Goal: Task Accomplishment & Management: Manage account settings

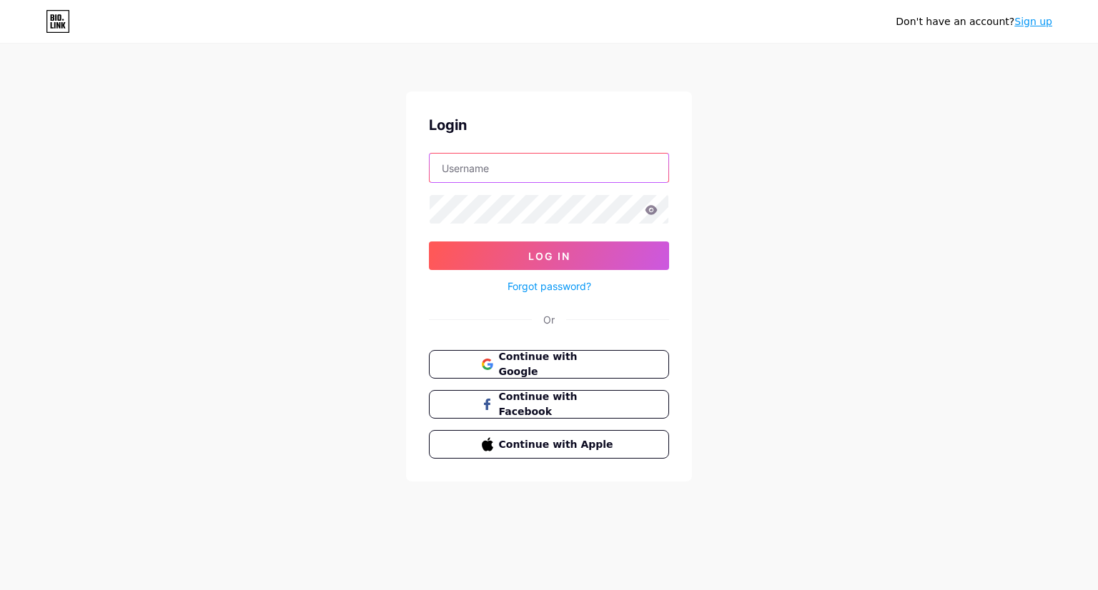
drag, startPoint x: 0, startPoint y: 0, endPoint x: 523, endPoint y: 170, distance: 549.6
click at [523, 170] on input "text" at bounding box center [549, 168] width 239 height 29
type input "[EMAIL_ADDRESS][DOMAIN_NAME]"
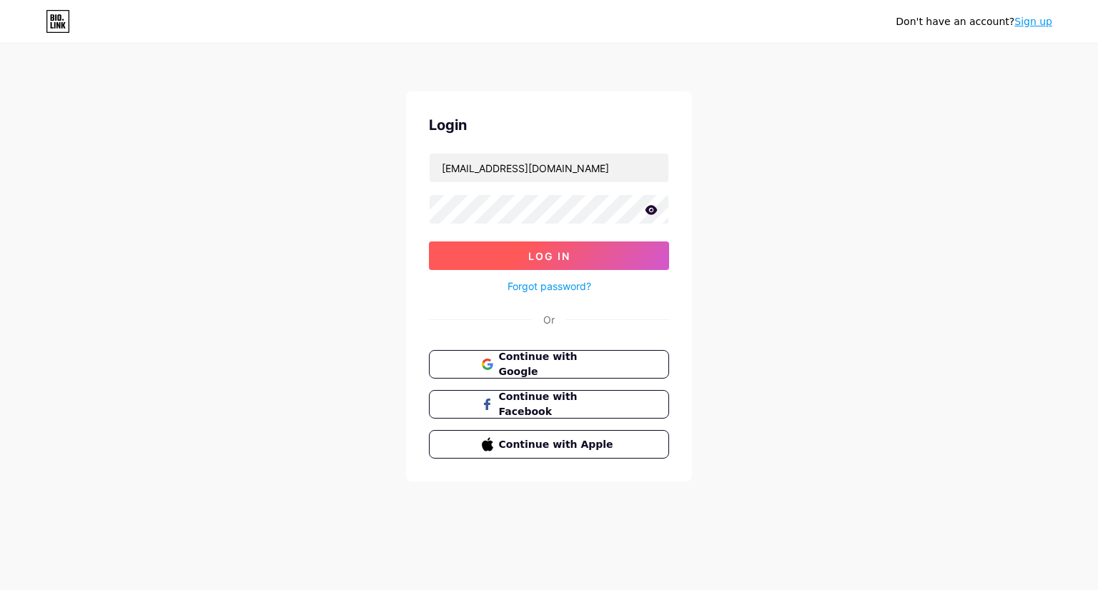
click at [478, 258] on button "Log In" at bounding box center [549, 256] width 240 height 29
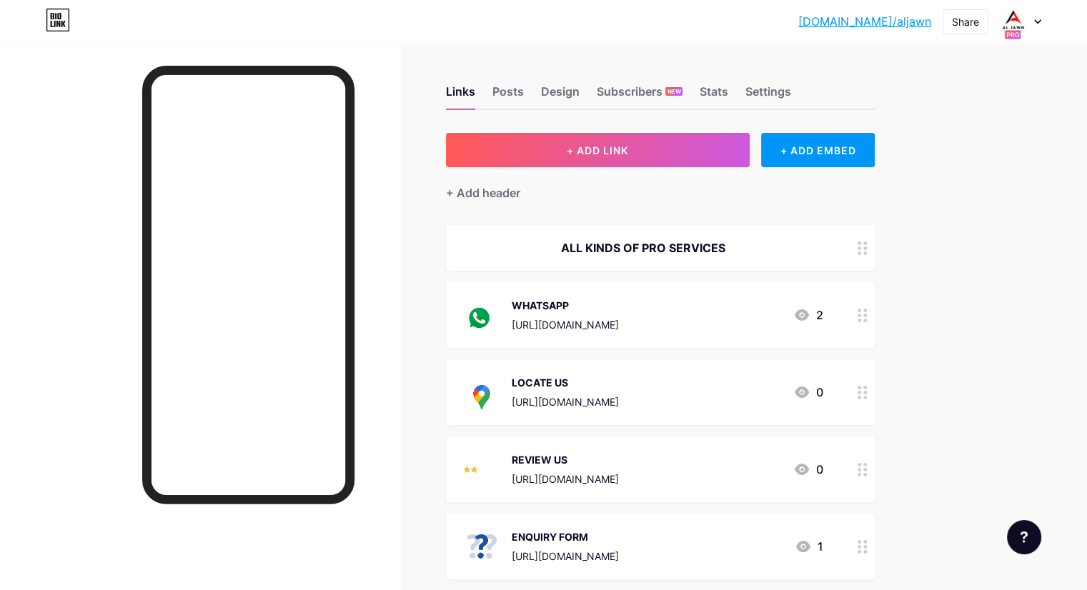
click at [1043, 24] on div "[DOMAIN_NAME]/aljawn... [DOMAIN_NAME]/aljawn Share Switch accounts AL JAWN DOCU…" at bounding box center [543, 22] width 1087 height 26
click at [1039, 21] on icon at bounding box center [1038, 22] width 6 height 4
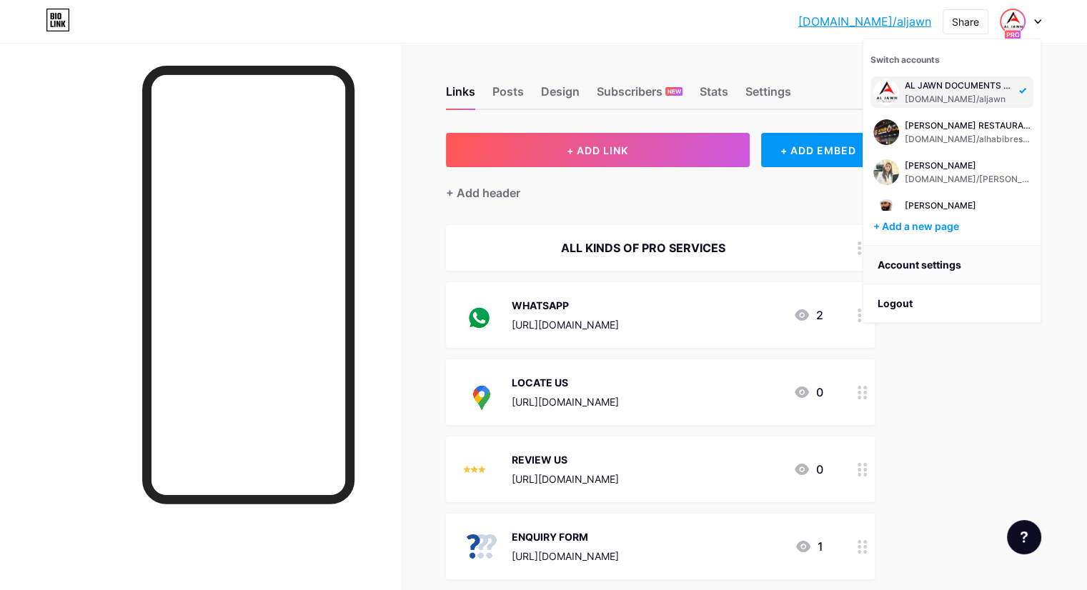
click at [931, 259] on link "Account settings" at bounding box center [952, 265] width 177 height 39
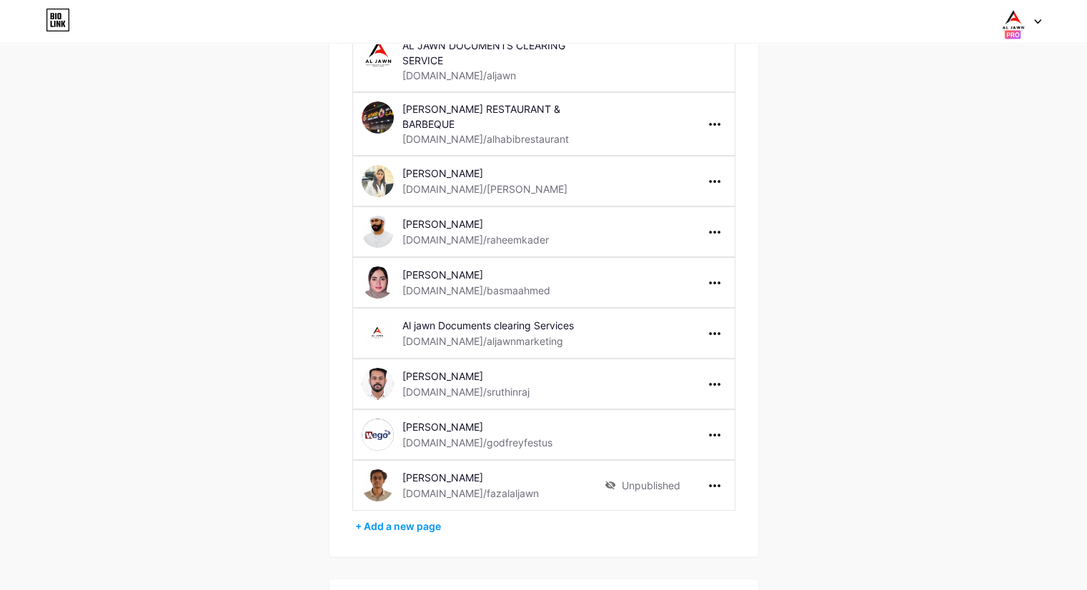
scroll to position [172, 0]
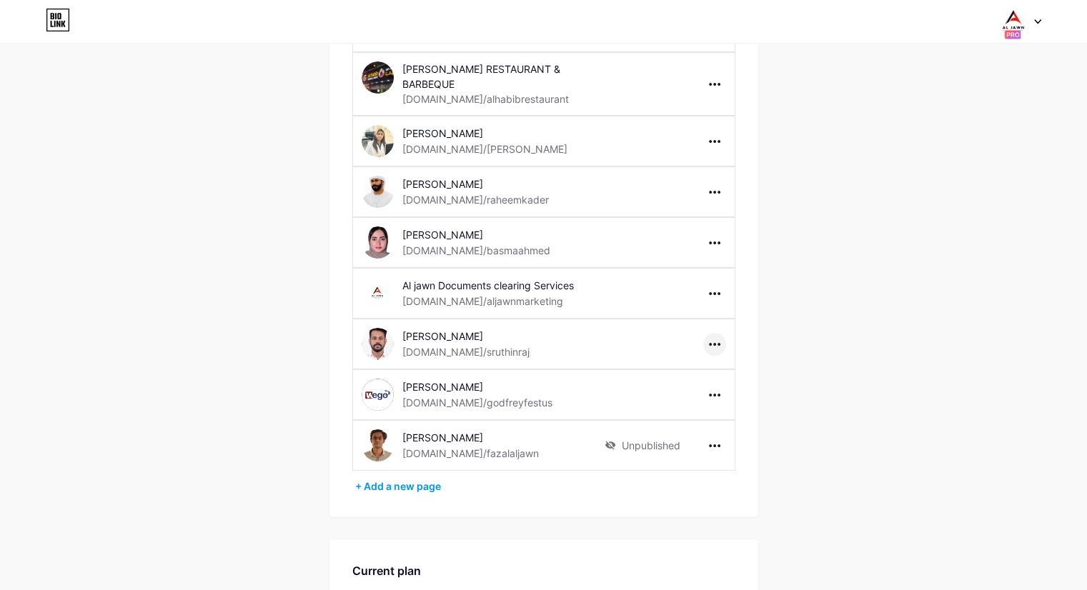
click at [710, 343] on icon at bounding box center [714, 344] width 11 height 3
click at [741, 387] on li "Delete page" at bounding box center [758, 400] width 109 height 26
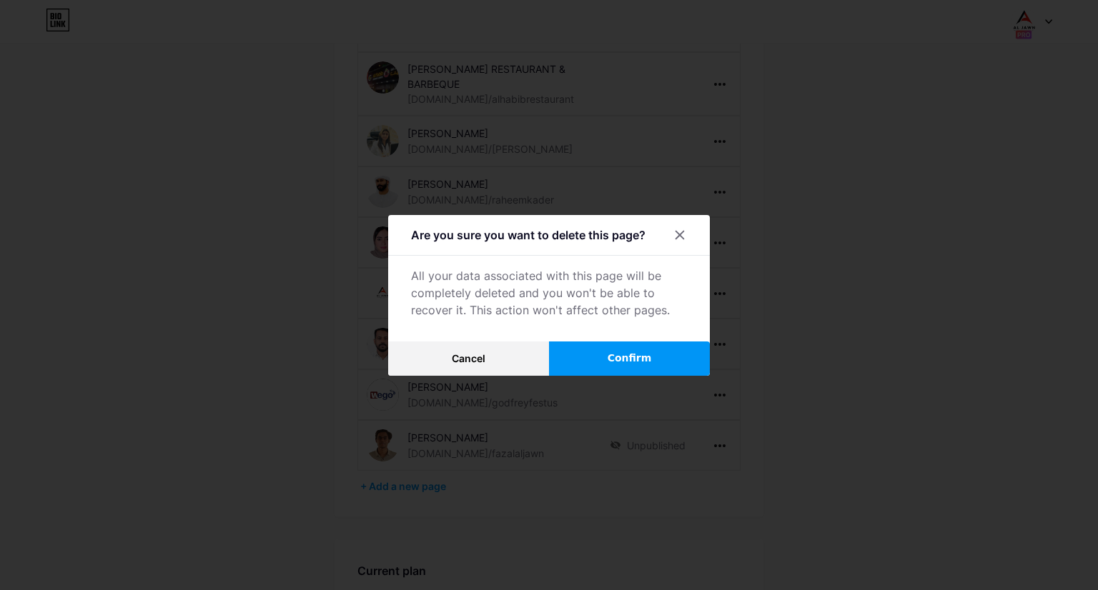
click at [598, 355] on button "Confirm" at bounding box center [629, 359] width 161 height 34
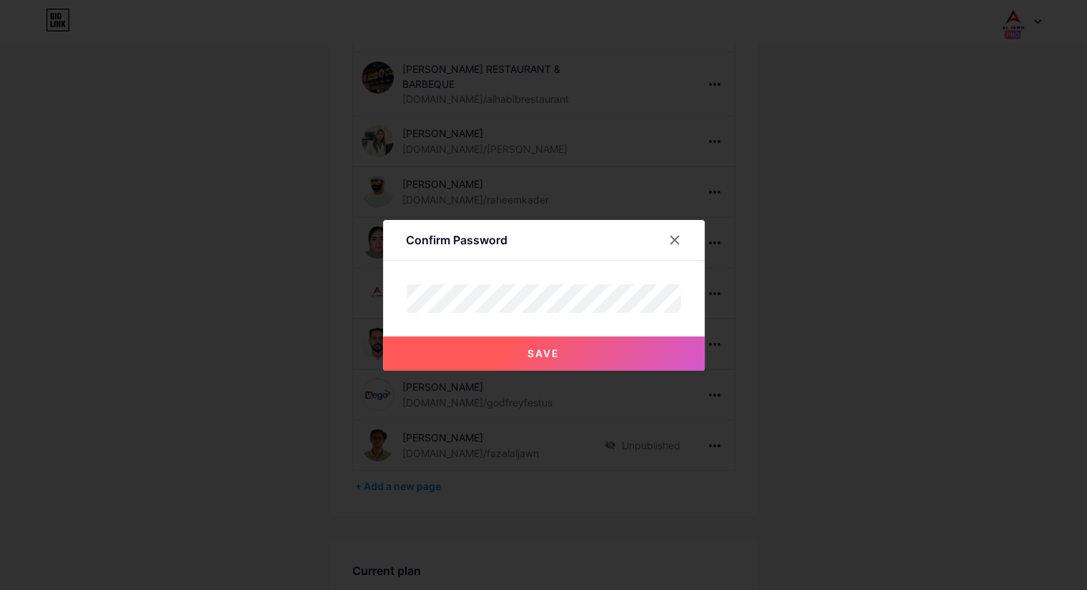
click at [586, 364] on button "Save" at bounding box center [544, 354] width 322 height 34
